Goal: Information Seeking & Learning: Learn about a topic

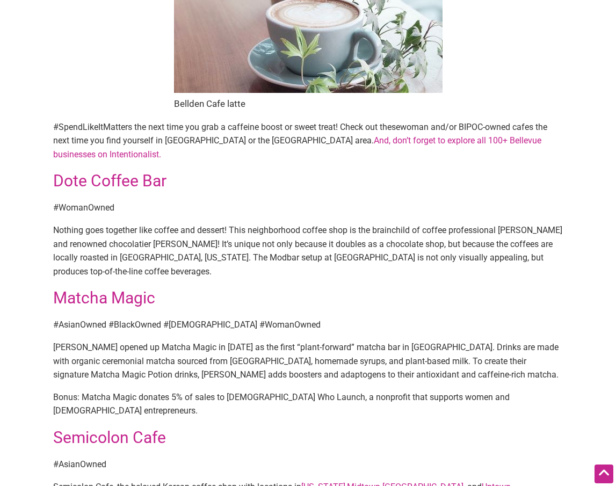
scroll to position [180, 0]
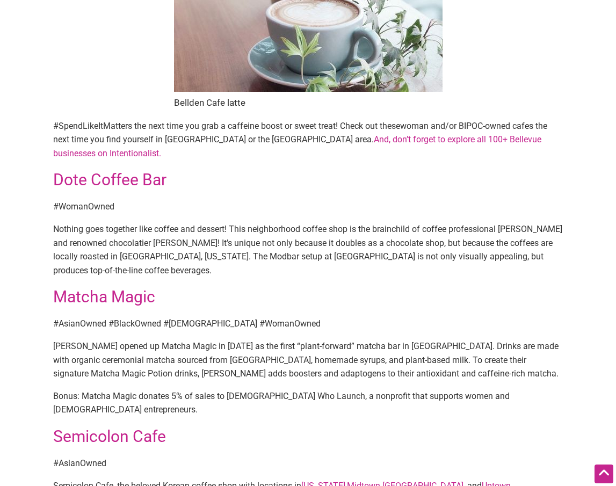
click at [139, 287] on link "Matcha Magic" at bounding box center [104, 296] width 102 height 19
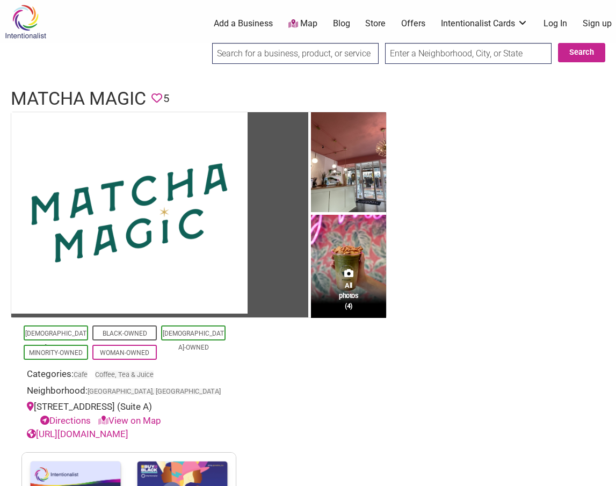
click at [128, 434] on link "https://www.itsmatchamagic.com/locations" at bounding box center [78, 434] width 102 height 11
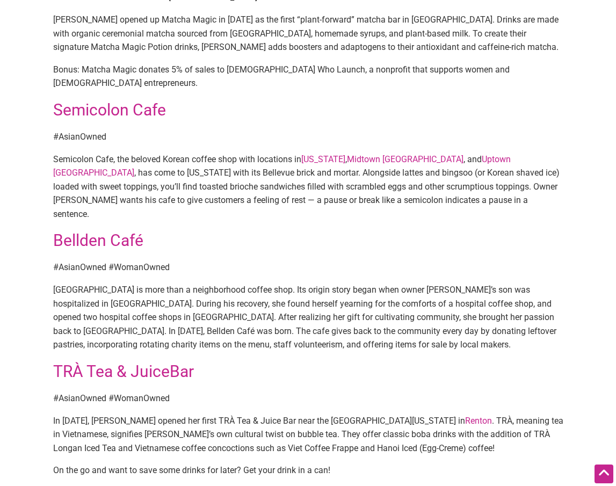
scroll to position [508, 0]
click at [168, 361] on link "TRÀ Tea & Juice" at bounding box center [111, 370] width 117 height 19
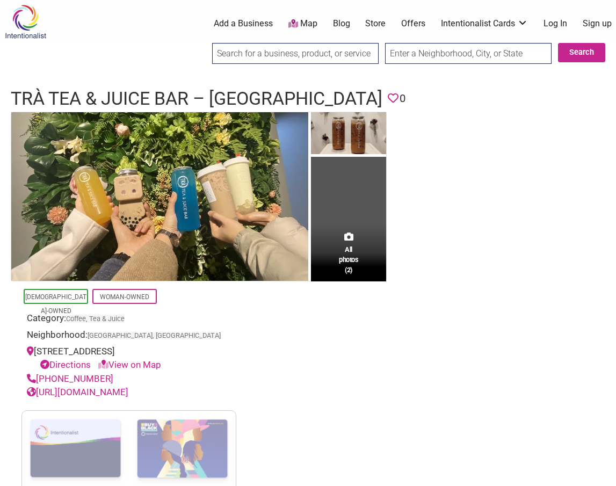
click at [128, 392] on link "https://www.trateabar.com/" at bounding box center [78, 392] width 102 height 11
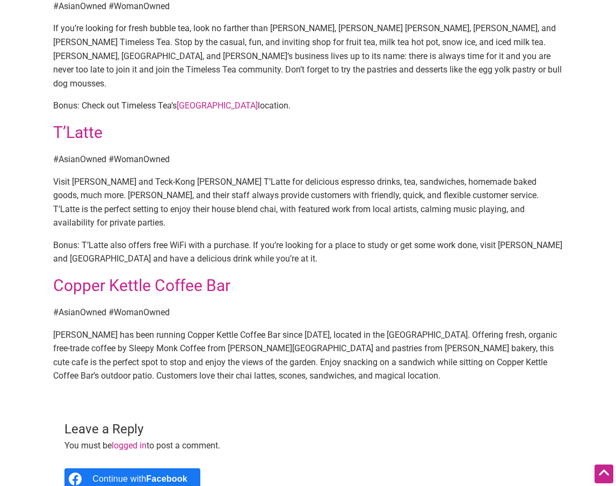
scroll to position [1218, 0]
